Goal: Find contact information: Find contact information

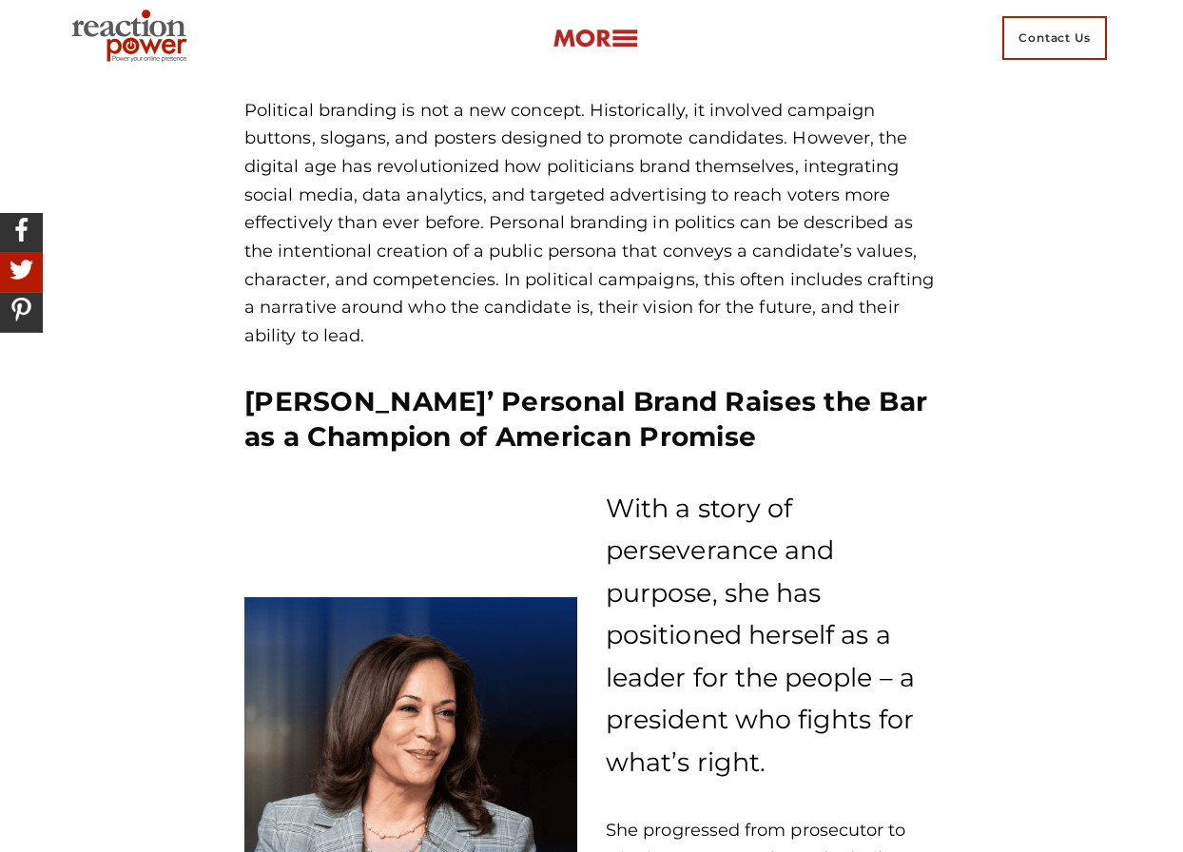
scroll to position [1299, 0]
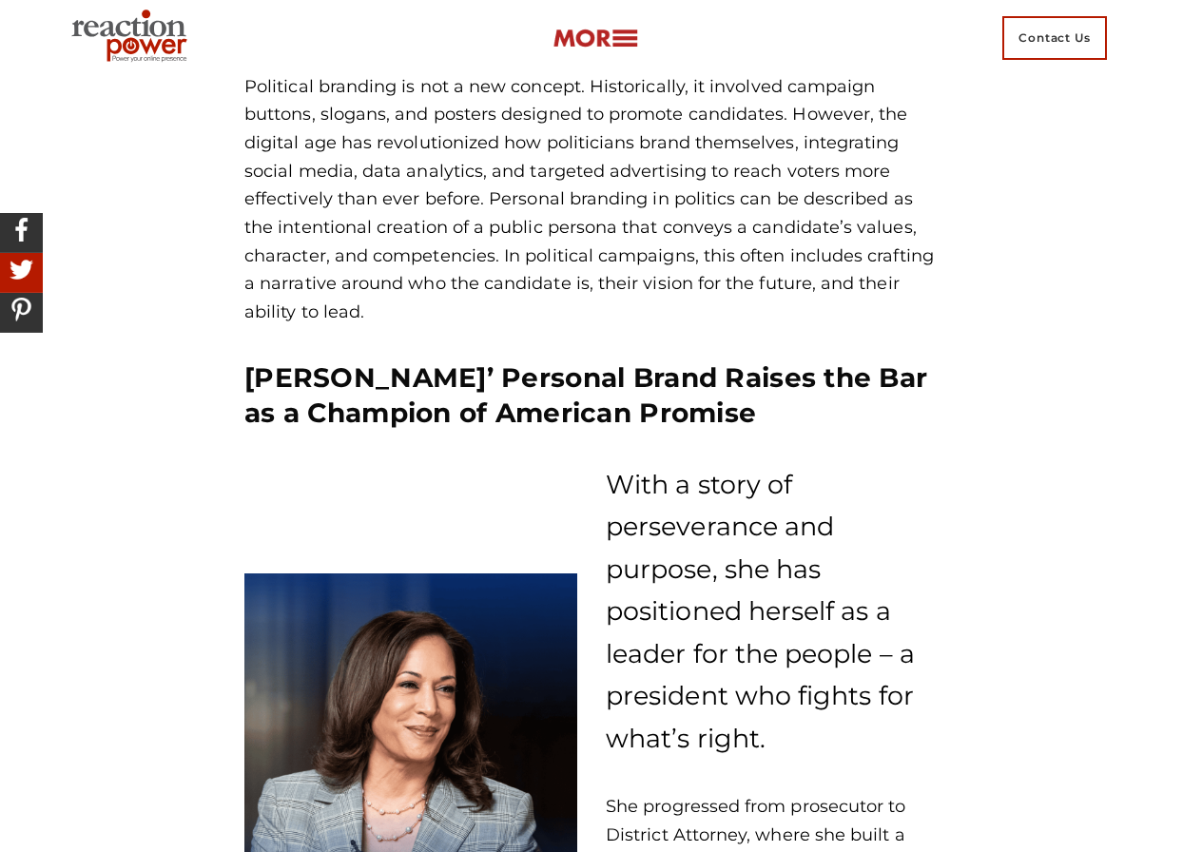
drag, startPoint x: 1193, startPoint y: 52, endPoint x: 1198, endPoint y: 158, distance: 105.7
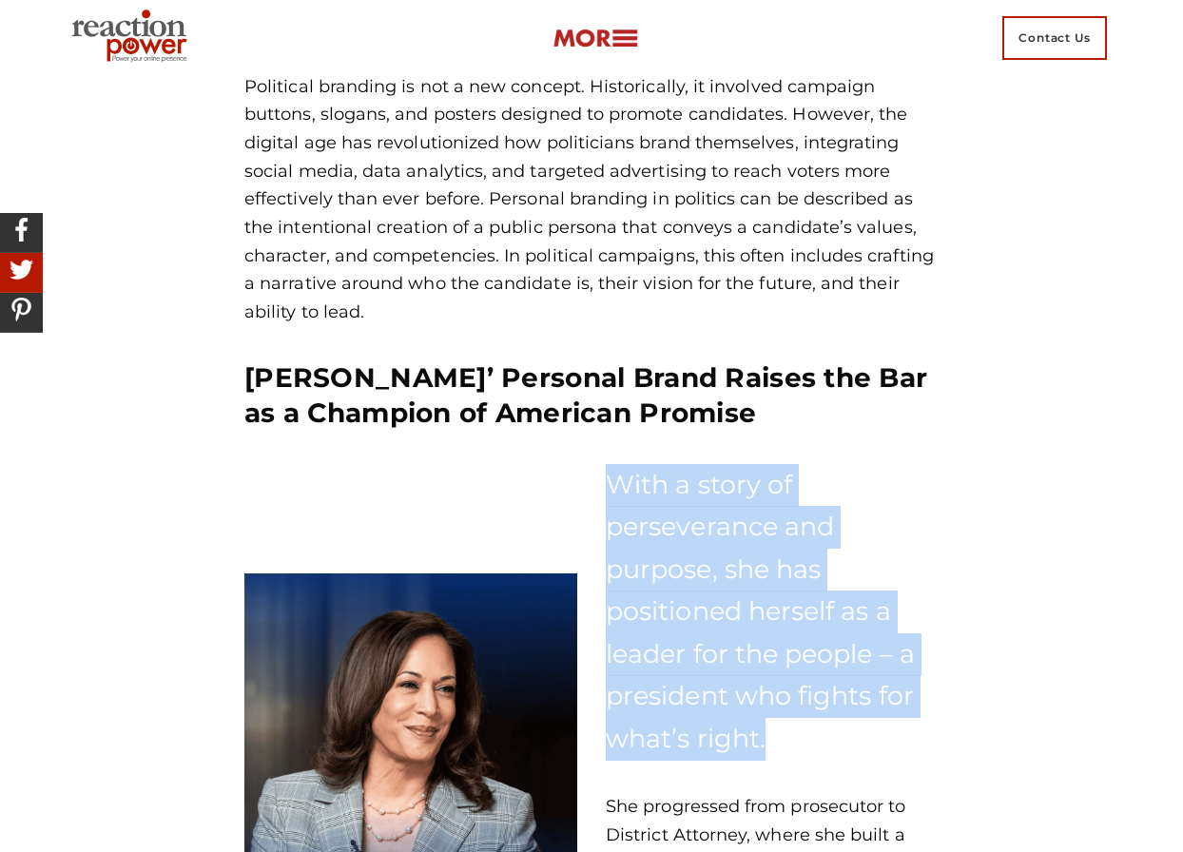
drag, startPoint x: 607, startPoint y: 478, endPoint x: 778, endPoint y: 746, distance: 317.4
click at [778, 746] on p "With a story of perseverance and purpose, she has positioned herself as a leade…" at bounding box center [772, 612] width 333 height 297
copy p "With a story of perseverance and purpose, she has positioned herself as a leade…"
drag, startPoint x: 994, startPoint y: 529, endPoint x: 1007, endPoint y: 472, distance: 58.6
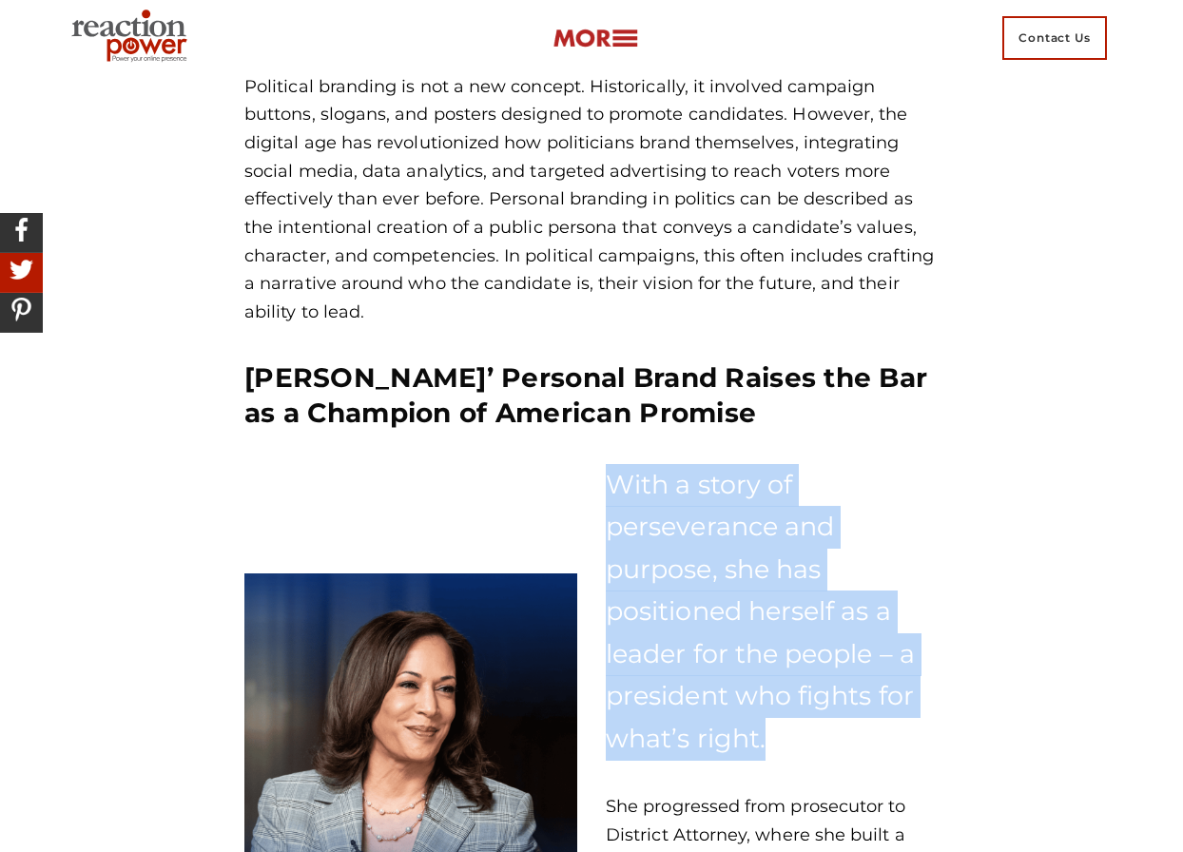
click at [928, 556] on p "With a story of perseverance and purpose, she has positioned herself as a leade…" at bounding box center [772, 612] width 333 height 297
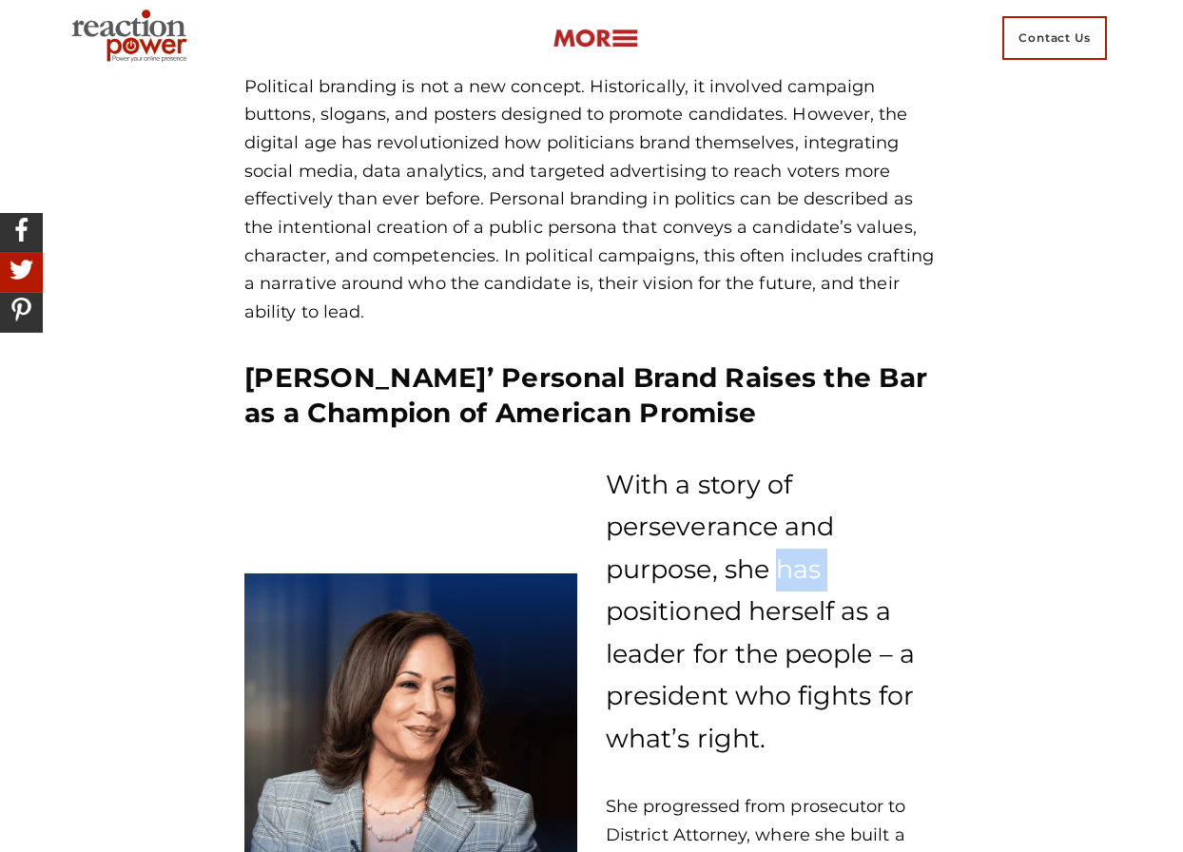
click at [928, 556] on p "With a story of perseverance and purpose, she has positioned herself as a leade…" at bounding box center [772, 612] width 333 height 297
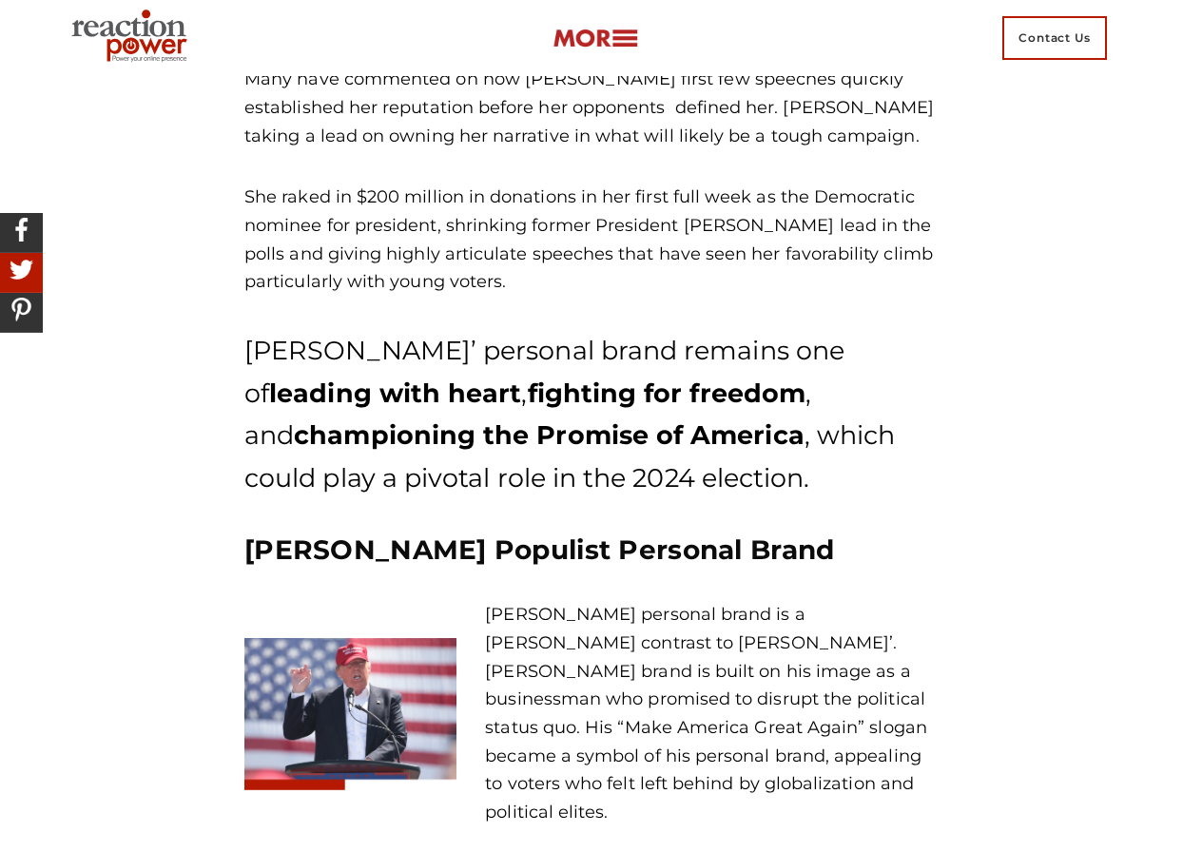
scroll to position [2714, 0]
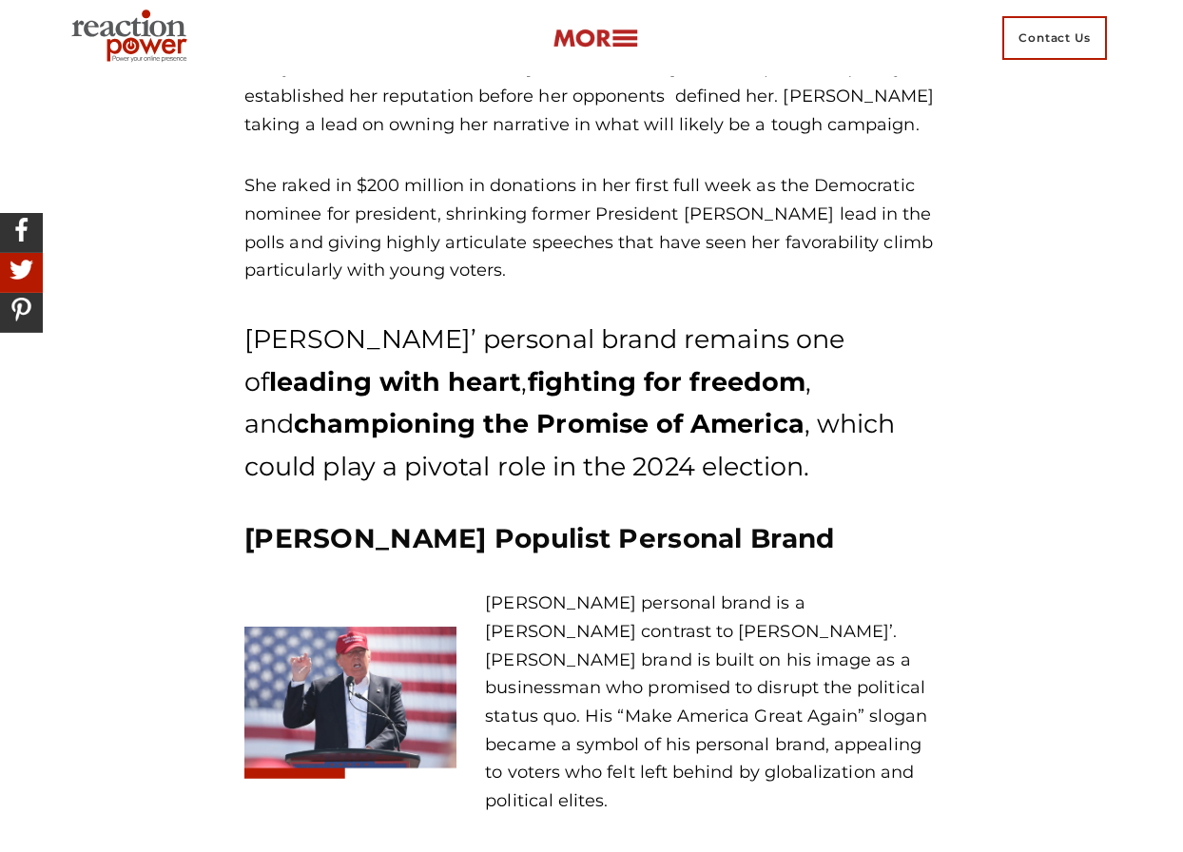
drag, startPoint x: 545, startPoint y: 349, endPoint x: 546, endPoint y: 331, distance: 18.1
click at [546, 331] on p "[PERSON_NAME]’ personal brand remains one of leading with heart , fighting for …" at bounding box center [591, 403] width 694 height 169
click at [540, 312] on div "As the first [DEMOGRAPHIC_DATA], Black, and [DEMOGRAPHIC_DATA] vice president i…" at bounding box center [591, 145] width 694 height 823
drag, startPoint x: 245, startPoint y: 338, endPoint x: 510, endPoint y: 418, distance: 276.2
click at [510, 418] on p "[PERSON_NAME]’ personal brand remains one of leading with heart , fighting for …" at bounding box center [591, 403] width 694 height 169
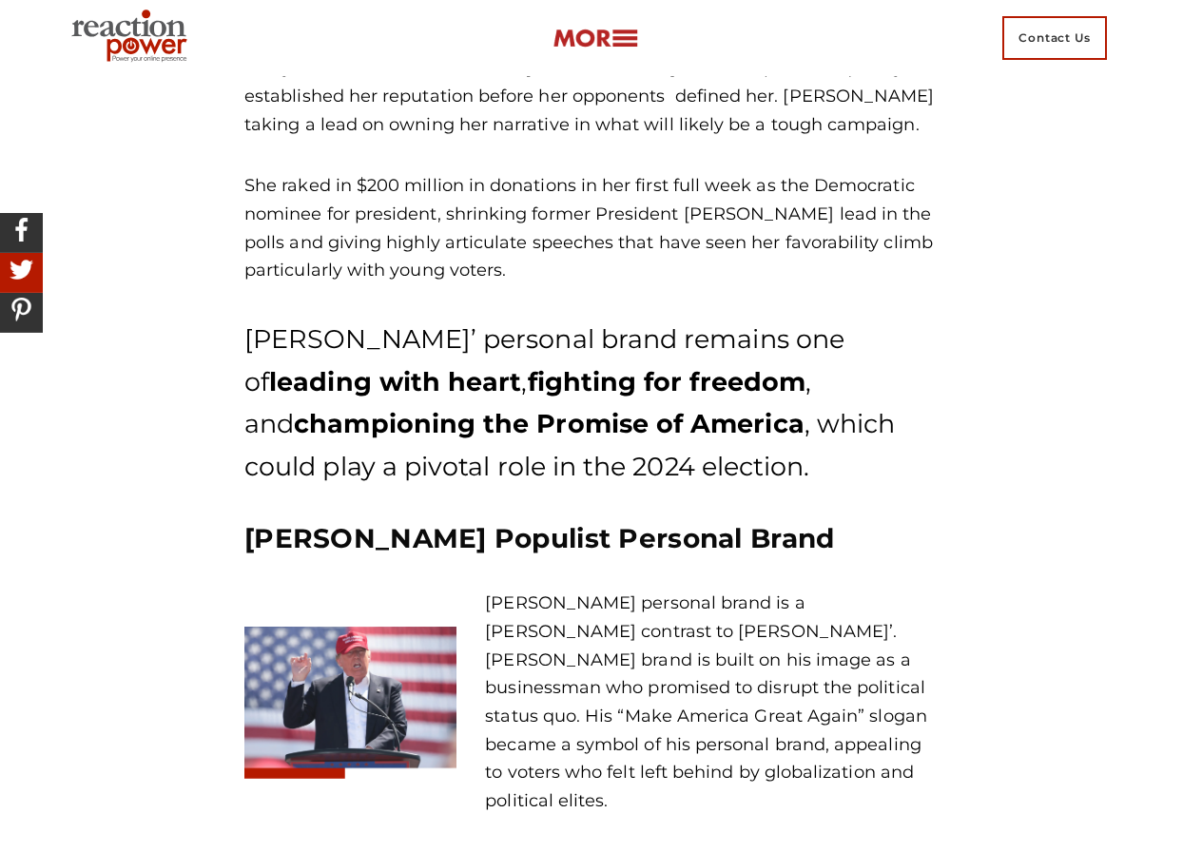
copy p "[PERSON_NAME]’ personal brand remains one of leading with heart , fighting for …"
click at [837, 24] on div "Contact Us" at bounding box center [592, 38] width 1056 height 76
